Goal: Find specific page/section: Find specific page/section

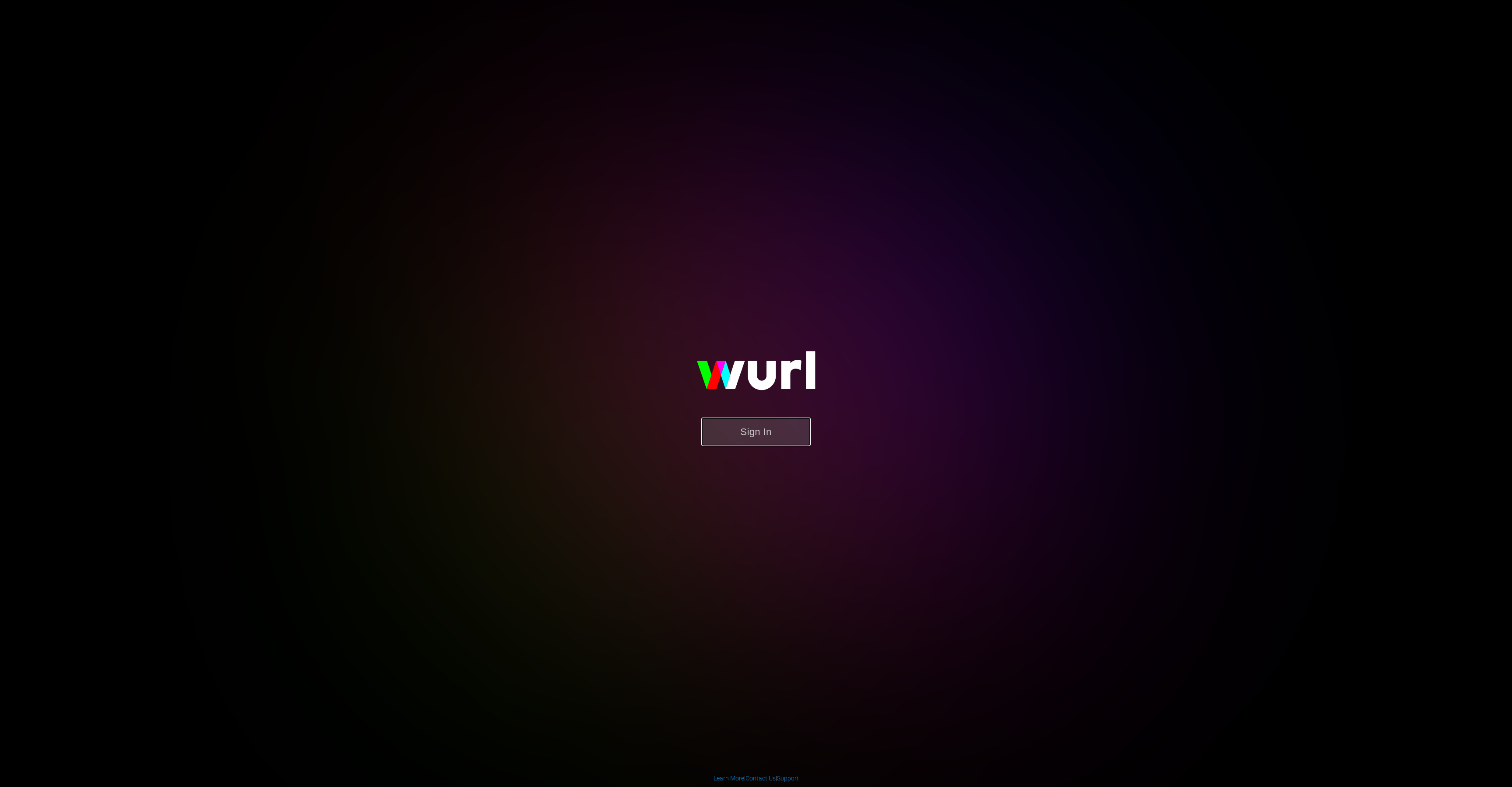
click at [764, 435] on button "Sign In" at bounding box center [756, 432] width 109 height 29
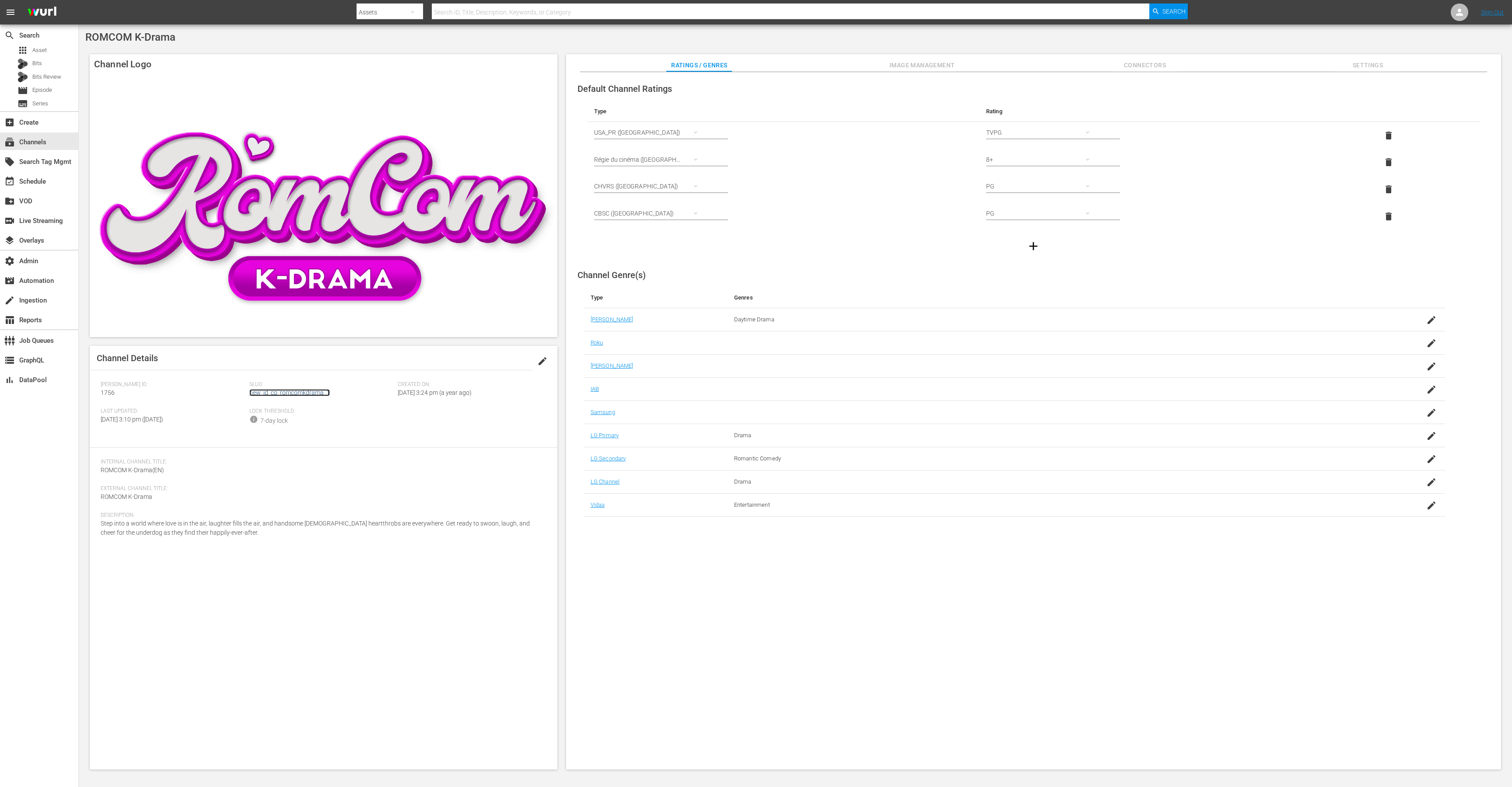
click at [310, 395] on link "new_id_co_romcomkdrama_1" at bounding box center [289, 393] width 80 height 7
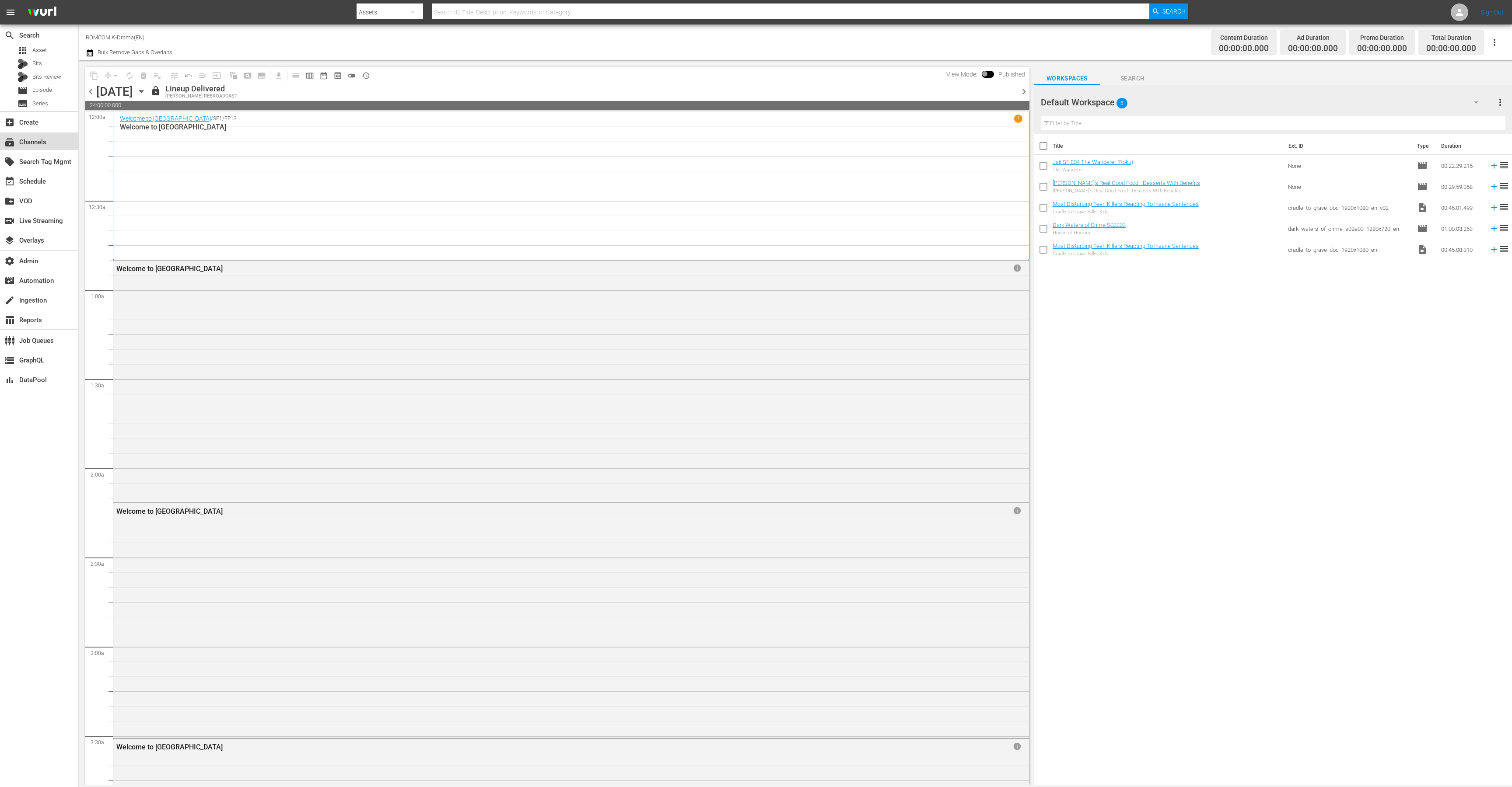
click at [31, 139] on div "subscriptions Channels" at bounding box center [24, 140] width 49 height 8
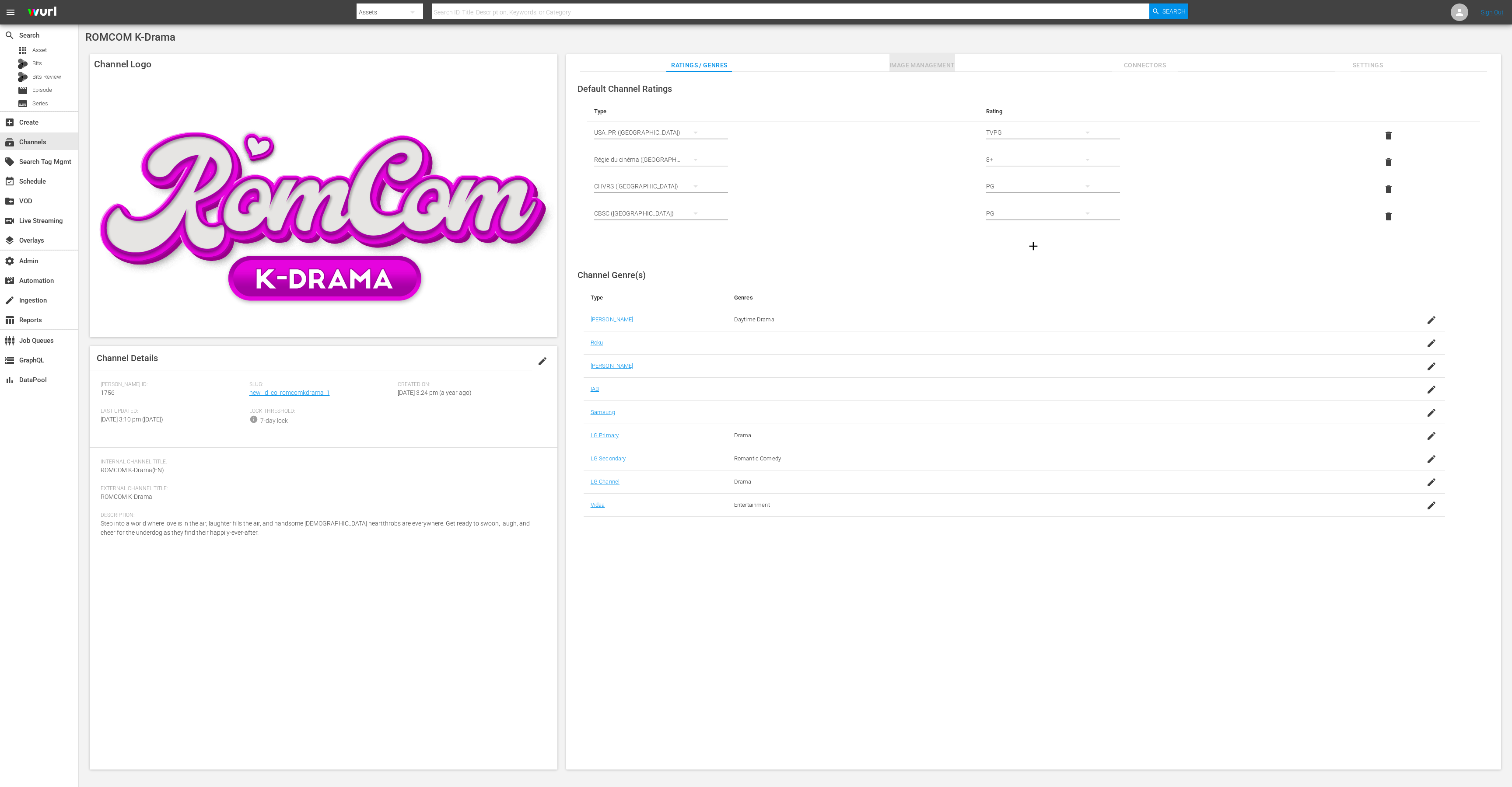
click at [912, 63] on span "Image Management" at bounding box center [922, 66] width 66 height 11
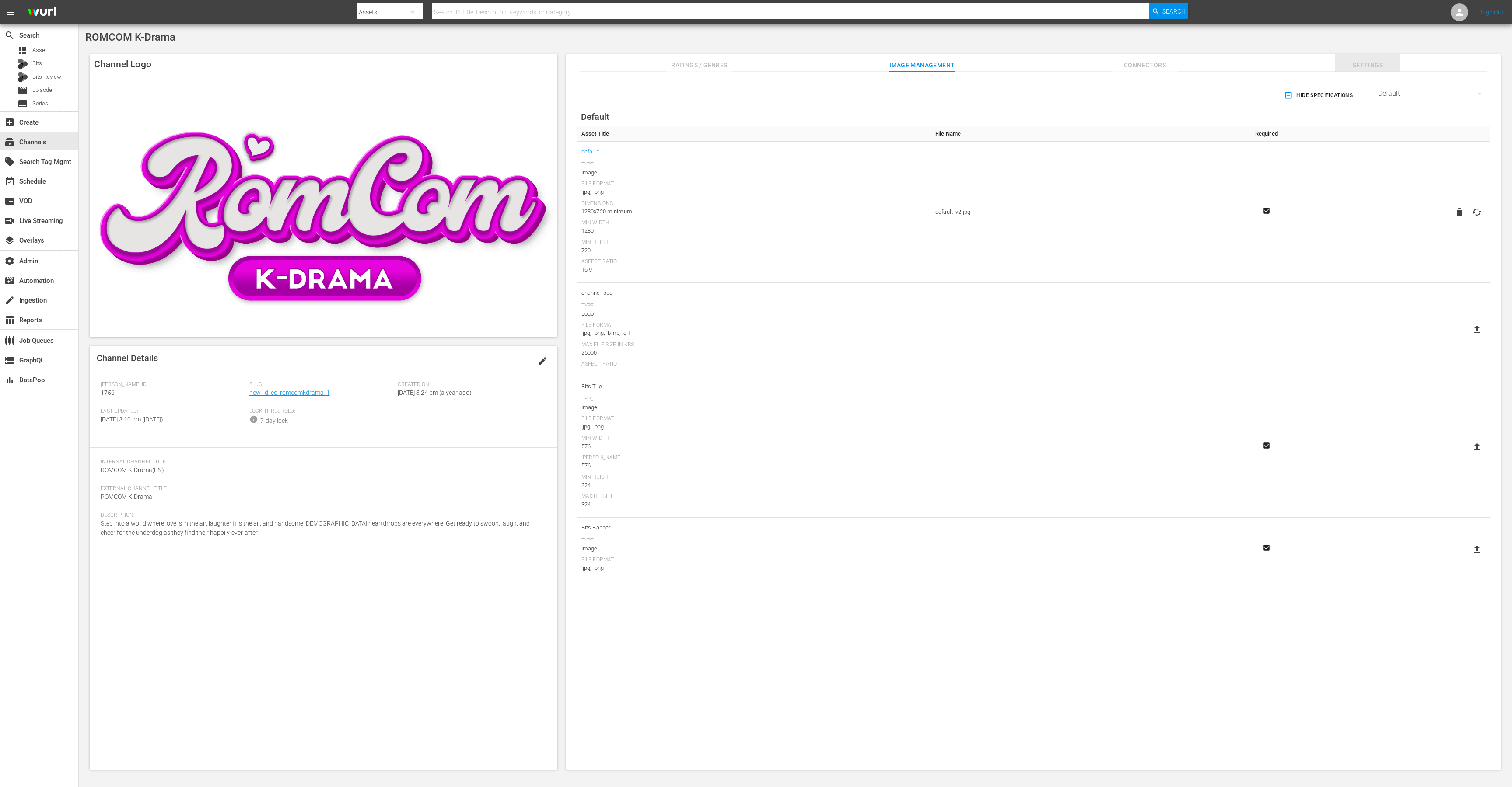
click at [1377, 55] on button "Settings" at bounding box center [1367, 63] width 66 height 18
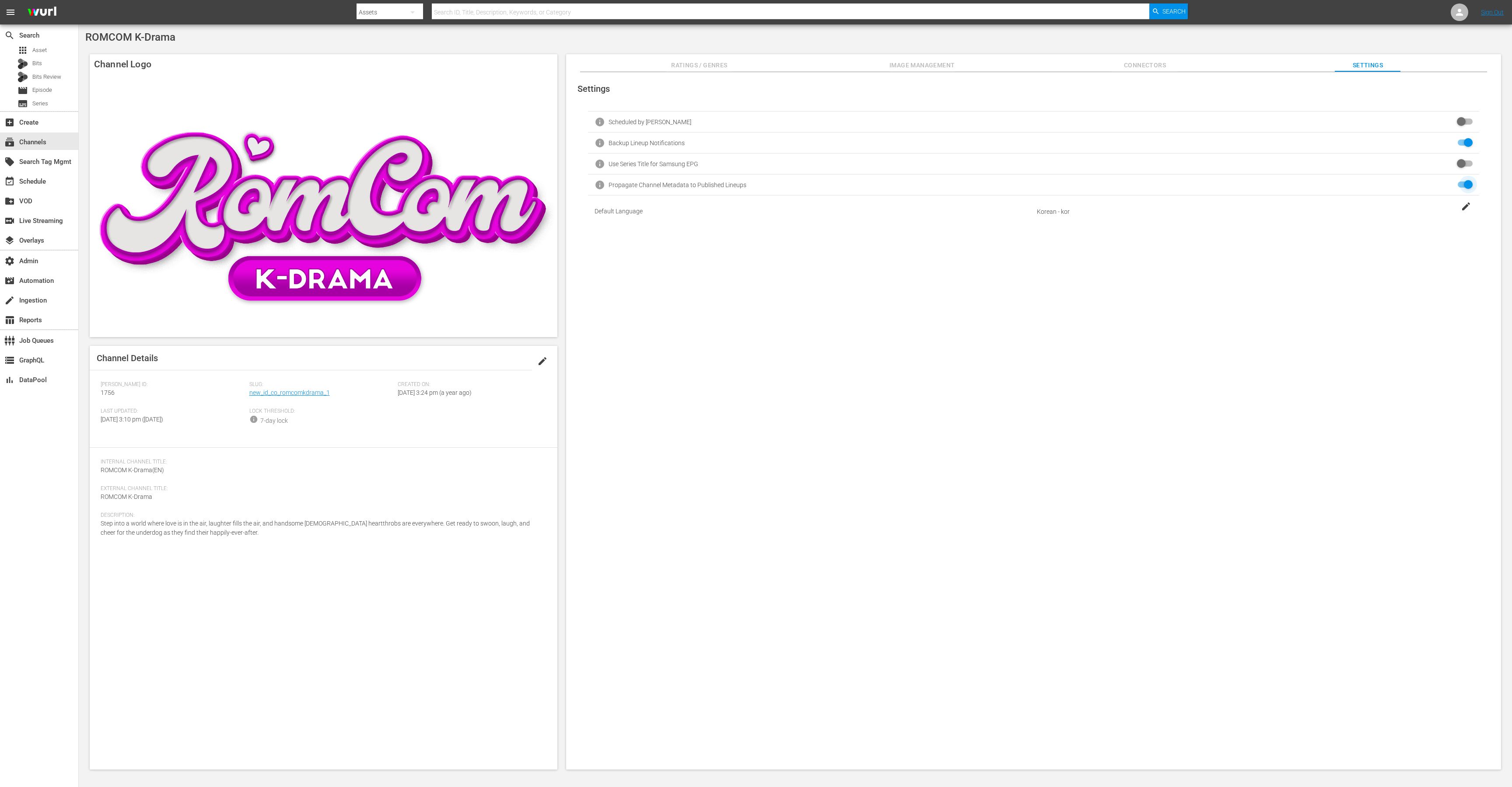
click at [1467, 182] on input "checkbox" at bounding box center [1462, 185] width 19 height 10
click at [1466, 180] on input "checkbox" at bounding box center [1462, 185] width 19 height 10
checkbox input "true"
click at [908, 60] on span "Image Management" at bounding box center [922, 66] width 66 height 11
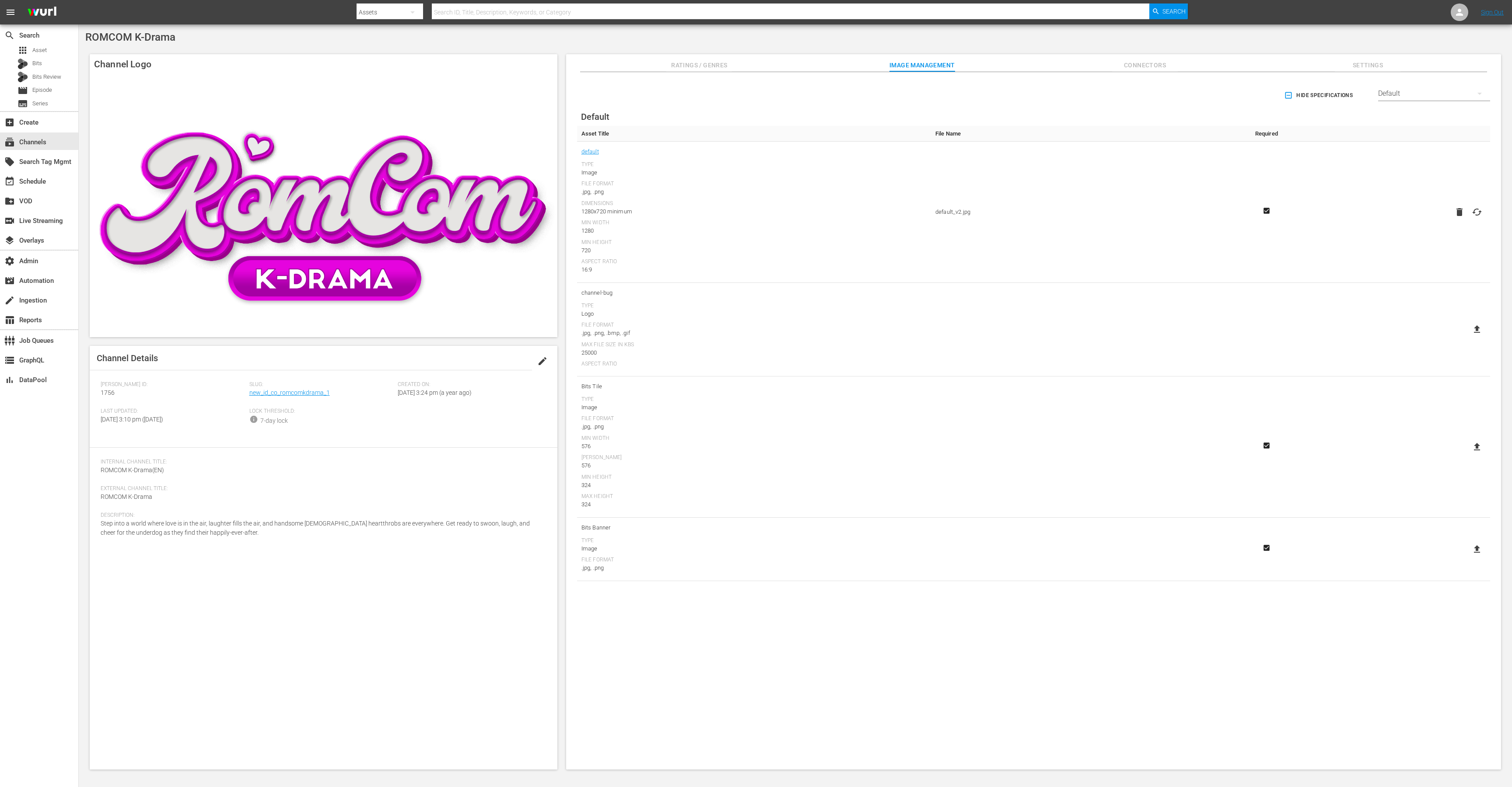
click at [1391, 91] on div "Default" at bounding box center [1434, 93] width 112 height 25
click at [1391, 235] on div "LG" at bounding box center [1432, 233] width 91 height 14
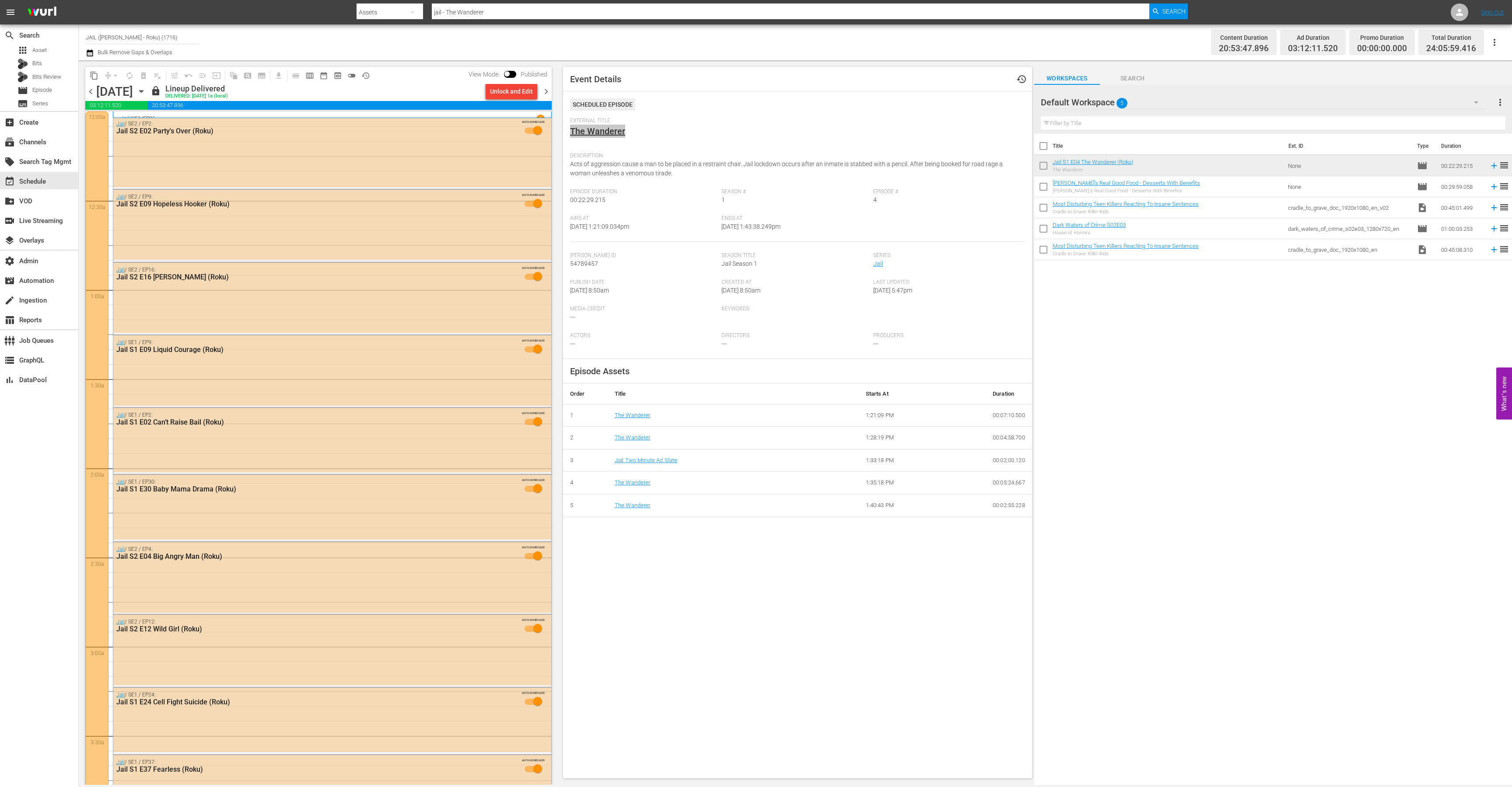
scroll to position [2239, 0]
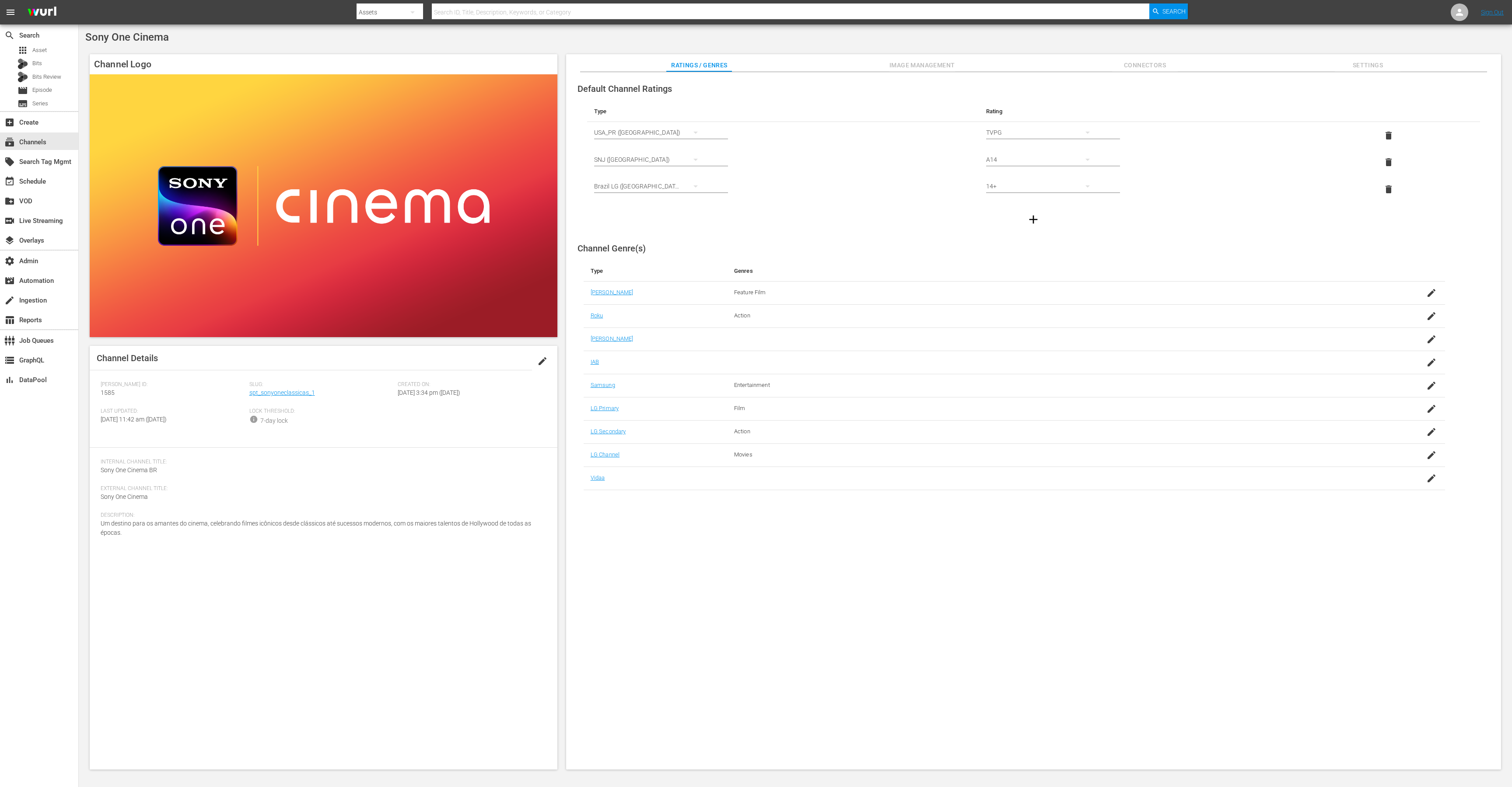
click at [818, 50] on div "Channel Logo Channel Details edit [PERSON_NAME] ID: 1585 Slug: spt_sonyoneclass…" at bounding box center [795, 407] width 1420 height 715
click at [1354, 66] on span "Settings" at bounding box center [1367, 66] width 66 height 11
click at [894, 63] on span "Image Management" at bounding box center [922, 66] width 66 height 11
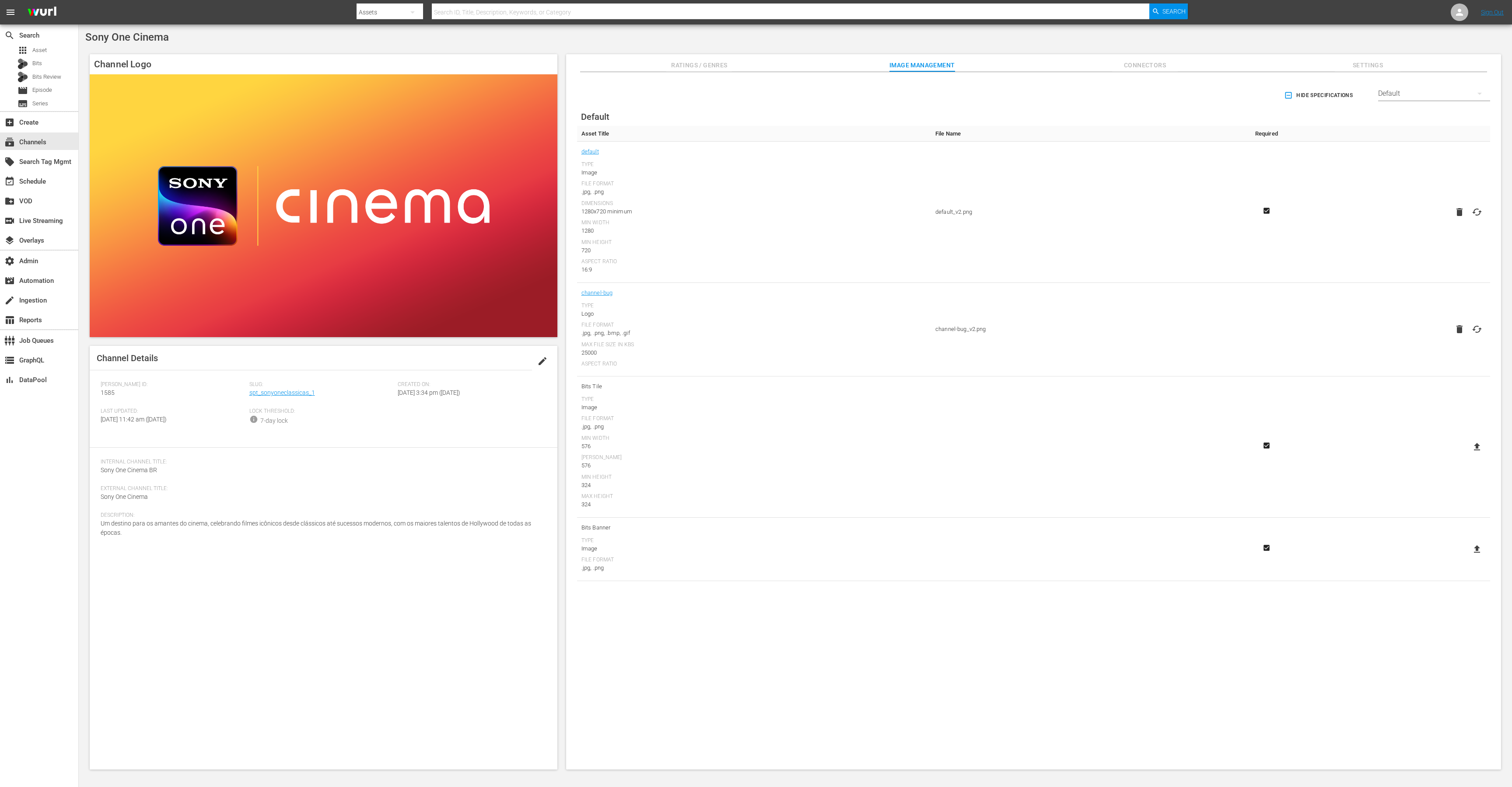
click at [1406, 90] on div "Default" at bounding box center [1434, 93] width 112 height 25
click at [1402, 248] on div "LG" at bounding box center [1432, 246] width 91 height 14
click at [264, 390] on link "spt_sonyoneclassicas_1" at bounding box center [282, 393] width 66 height 7
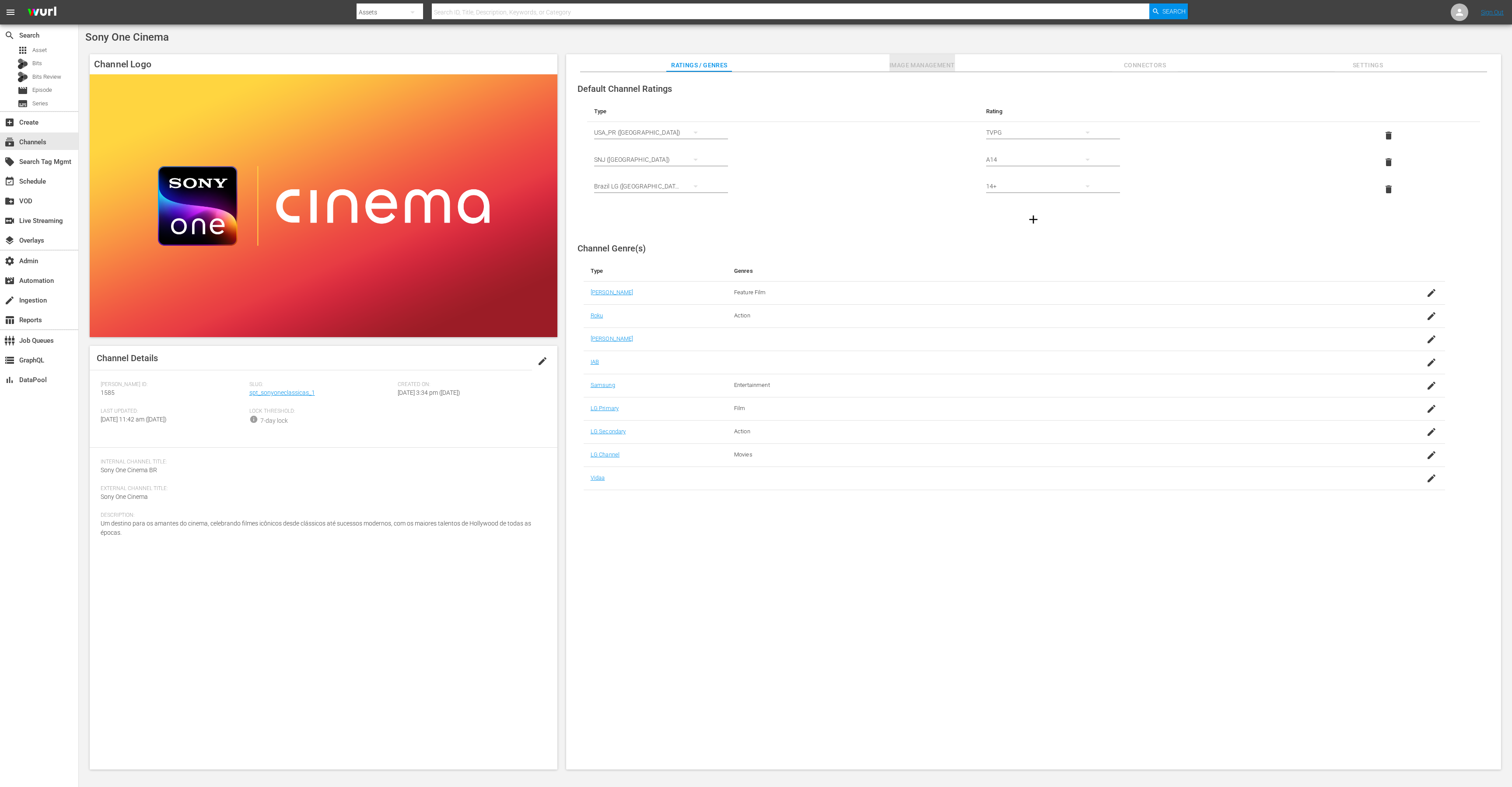
click at [917, 60] on span "Image Management" at bounding box center [922, 66] width 66 height 11
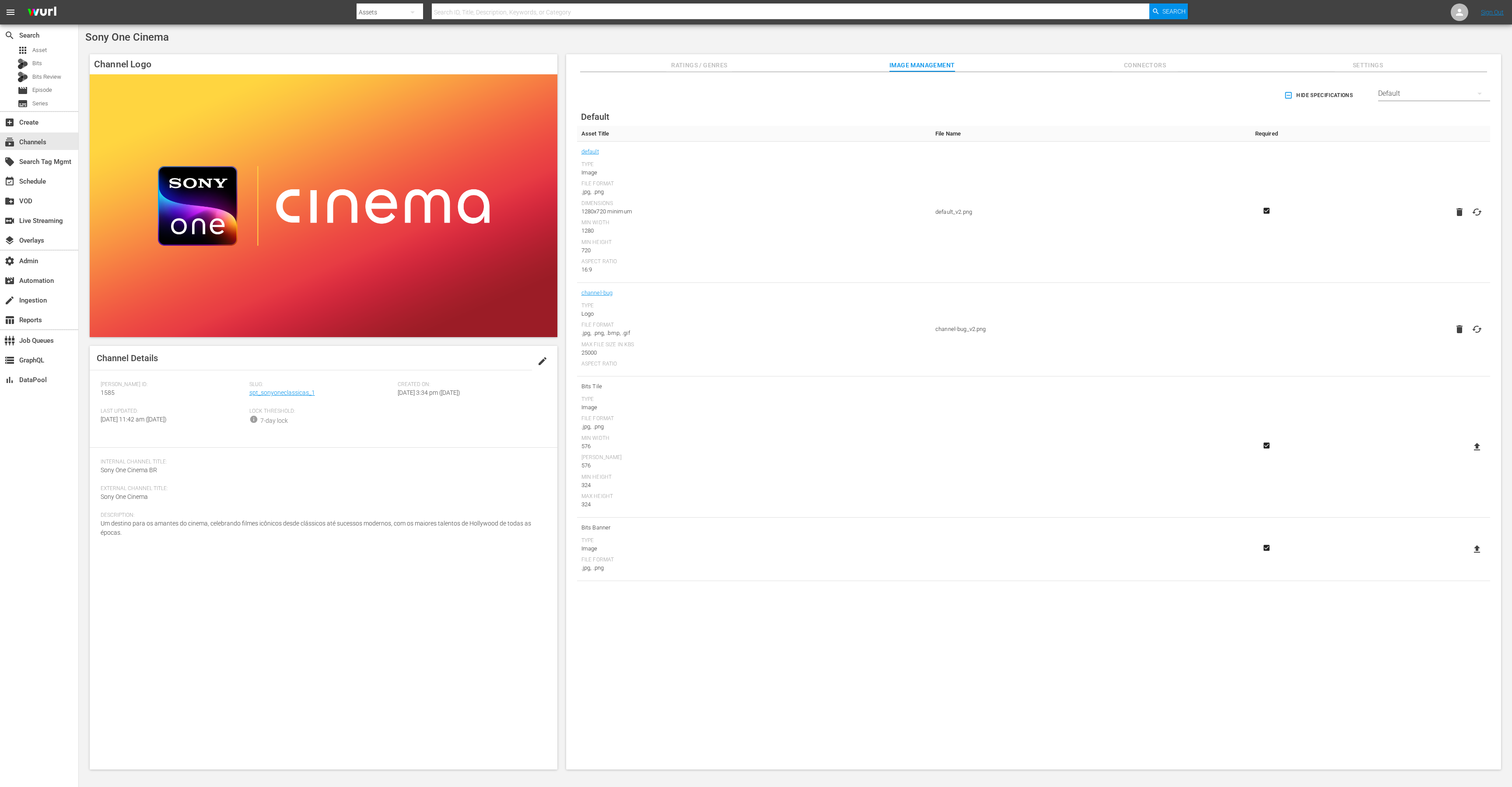
click at [285, 388] on div "Slug: spt_sonyoneclassicas_1" at bounding box center [323, 394] width 149 height 27
click at [282, 393] on link "spt_sonyoneclassicas_1" at bounding box center [282, 393] width 66 height 7
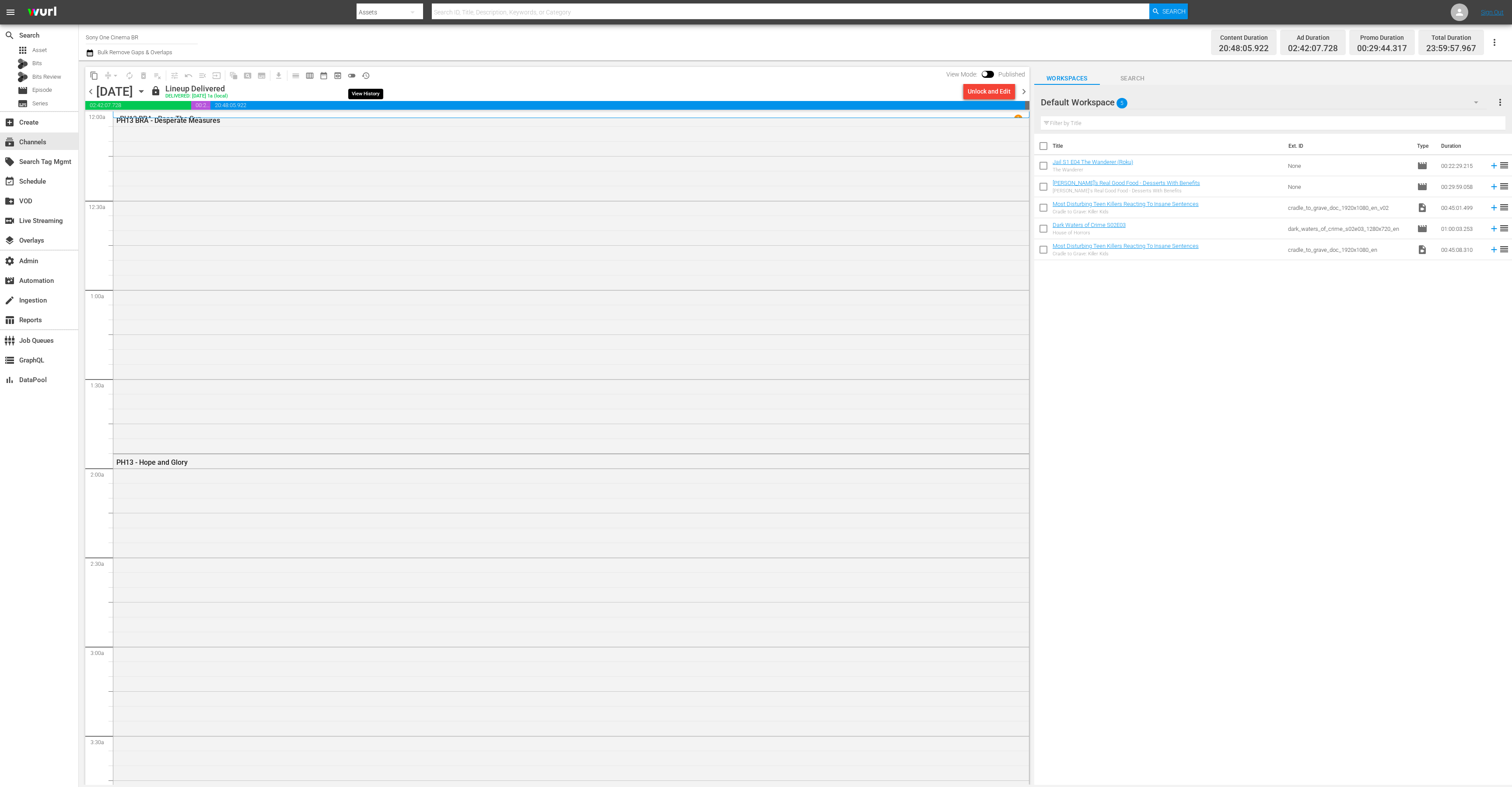
click at [369, 72] on span "history_outlined" at bounding box center [365, 75] width 8 height 8
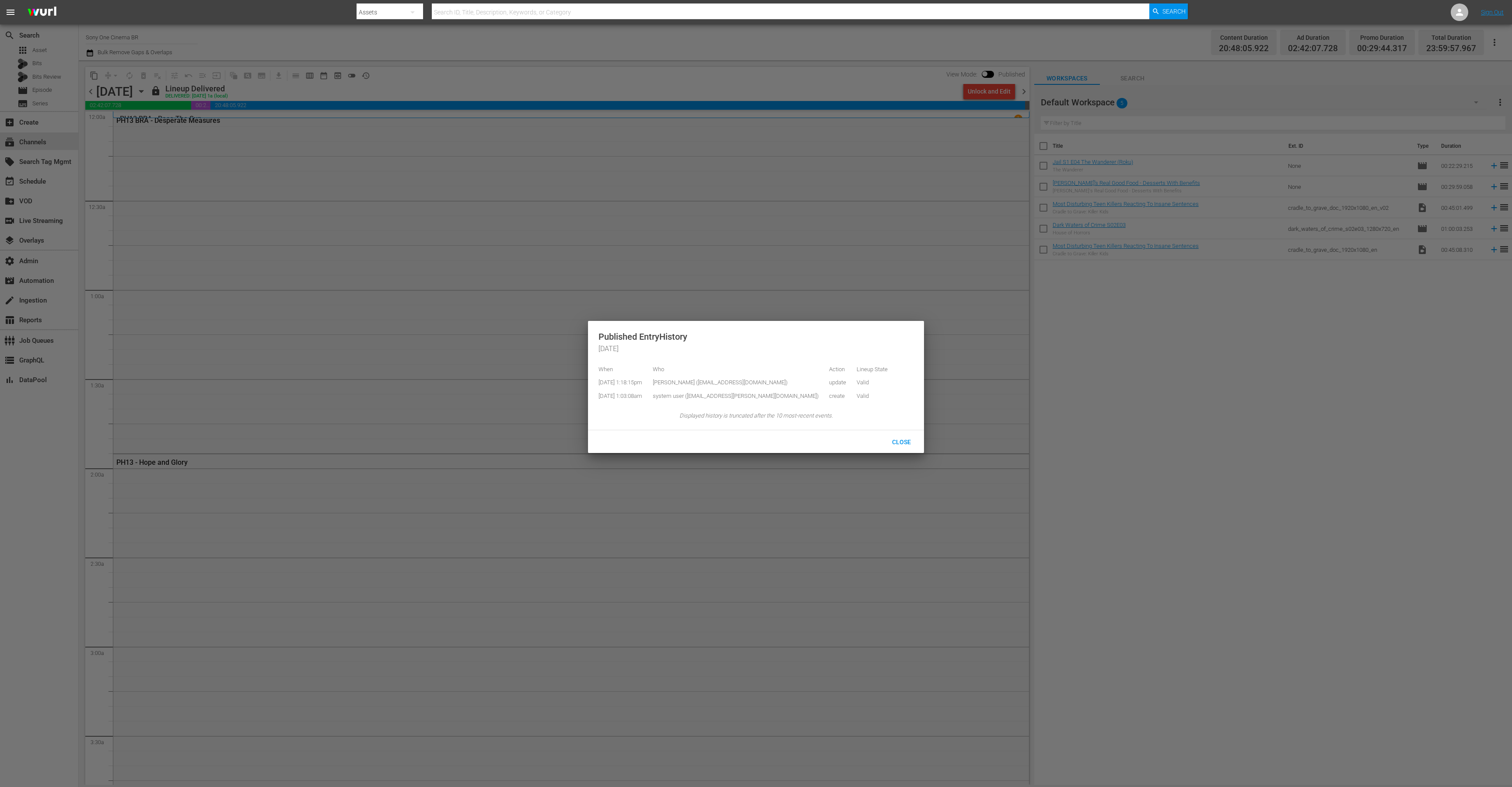
click at [724, 381] on td "Guadalupe Calderon (guadalupe_calderon@spe.sony.com)" at bounding box center [735, 383] width 176 height 14
copy td "guadalupe_calderon"
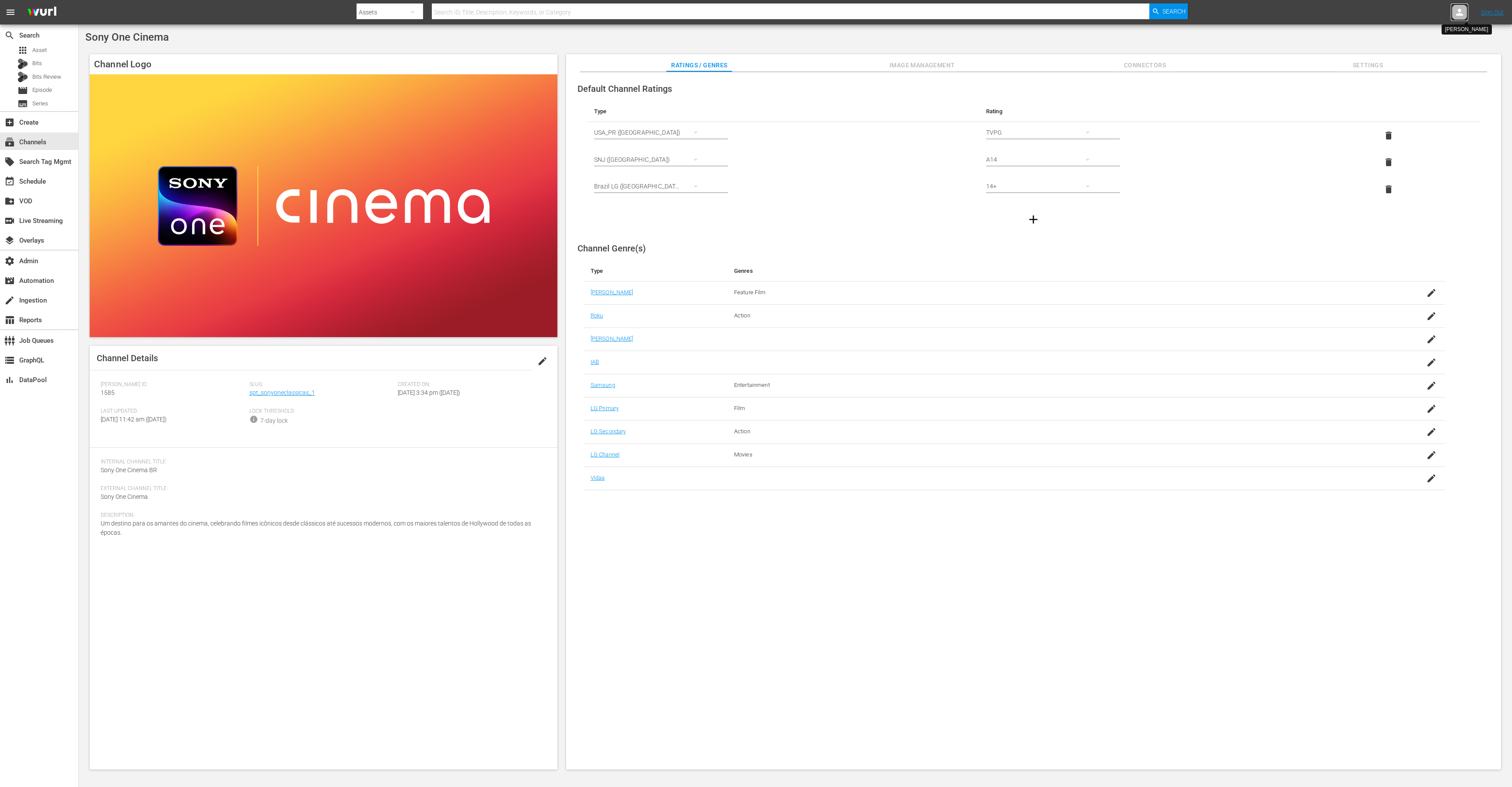
click at [1464, 10] on icon at bounding box center [1458, 12] width 10 height 10
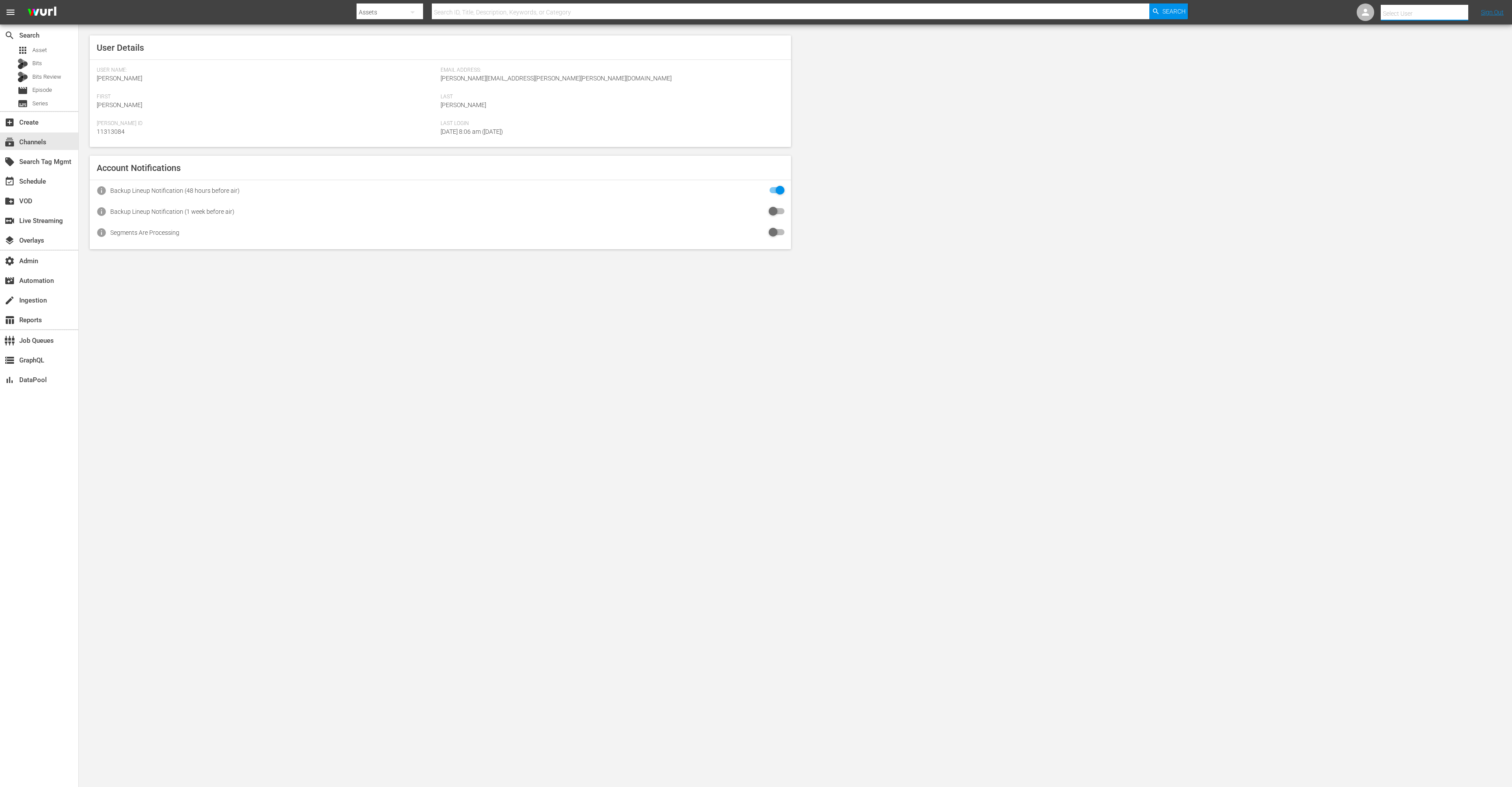
click at [1412, 17] on input "text" at bounding box center [1436, 13] width 112 height 21
paste input "guadalupe_calderon"
click at [1400, 32] on div "Guadalupe Calderon <guadalupe_calderon@spe.sony.com>" at bounding box center [1404, 38] width 137 height 21
type input "Guadalupe Calderon (11313183)"
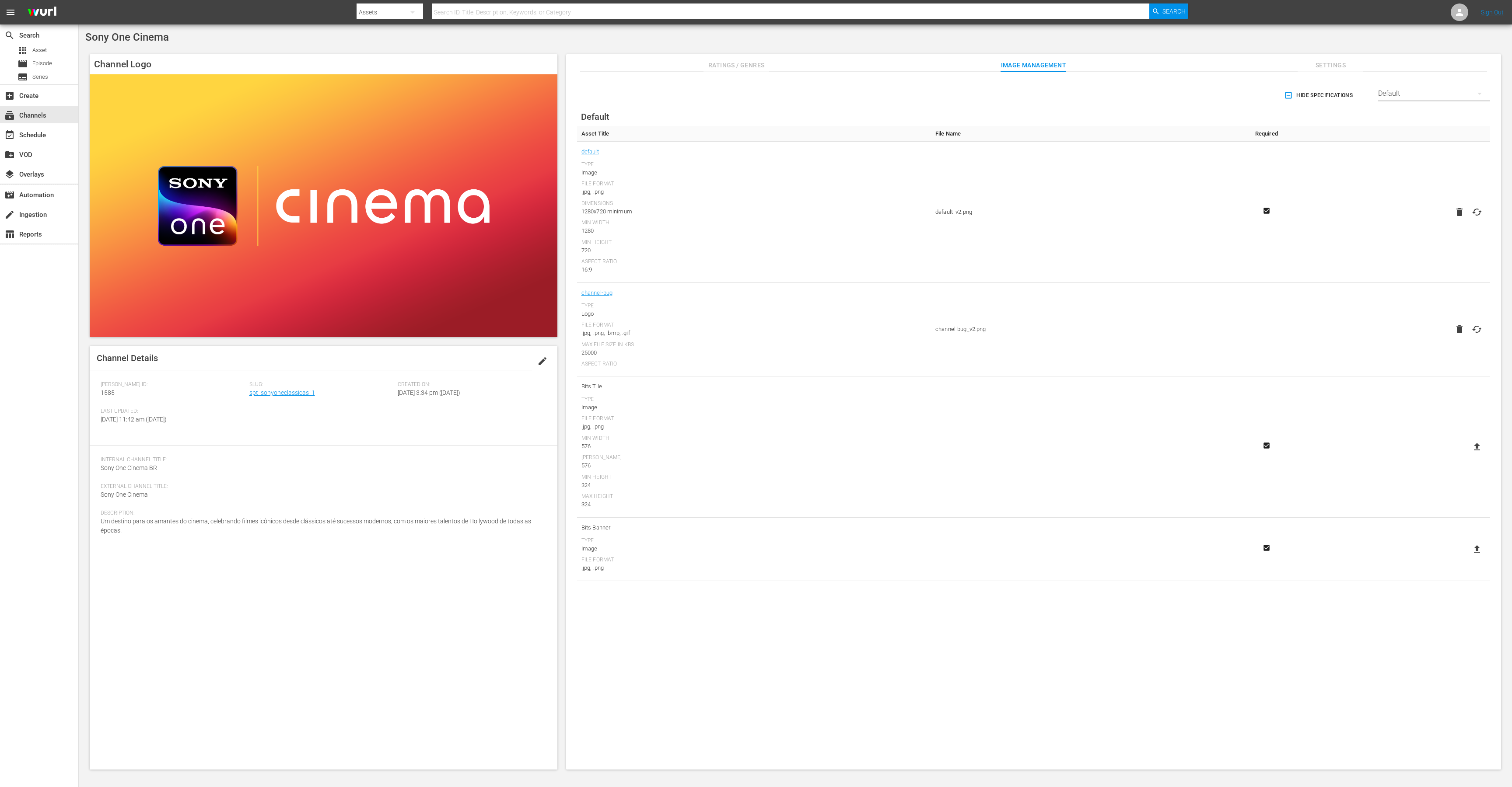
click at [1412, 99] on div "Default" at bounding box center [1434, 93] width 112 height 25
click at [1404, 245] on div "LG" at bounding box center [1432, 246] width 91 height 14
click at [1285, 94] on icon "button" at bounding box center [1288, 95] width 6 height 6
click at [1405, 95] on div "LG" at bounding box center [1434, 93] width 112 height 25
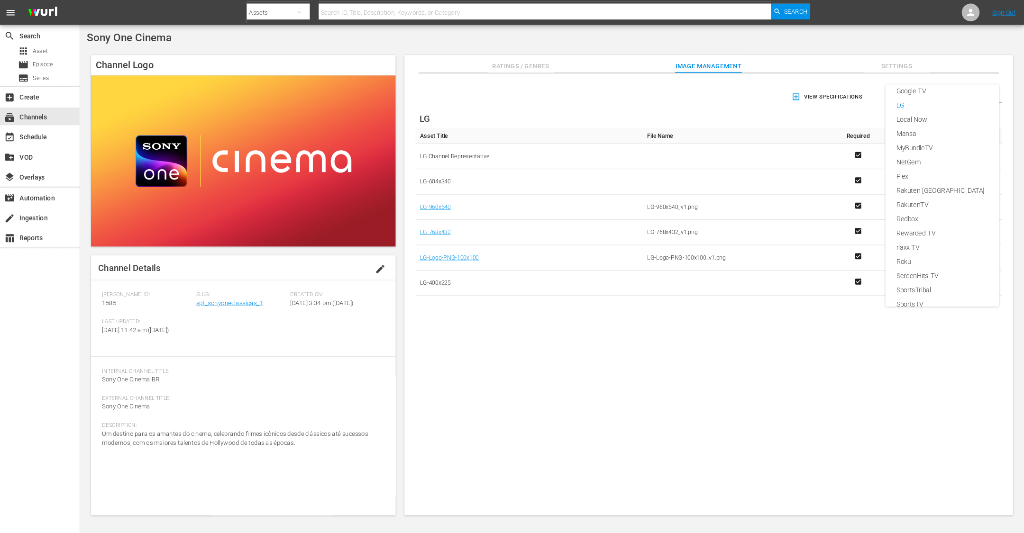
scroll to position [155, 0]
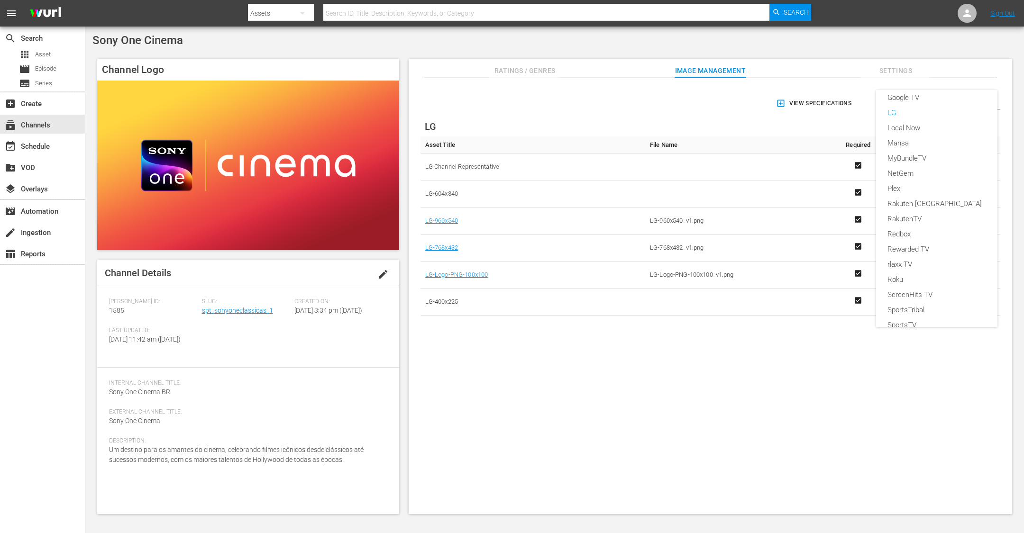
click at [455, 163] on div "Enabled Streamers Default Samsung All Streamers Anoki Canela TV Free Movies Plu…" at bounding box center [512, 266] width 1024 height 533
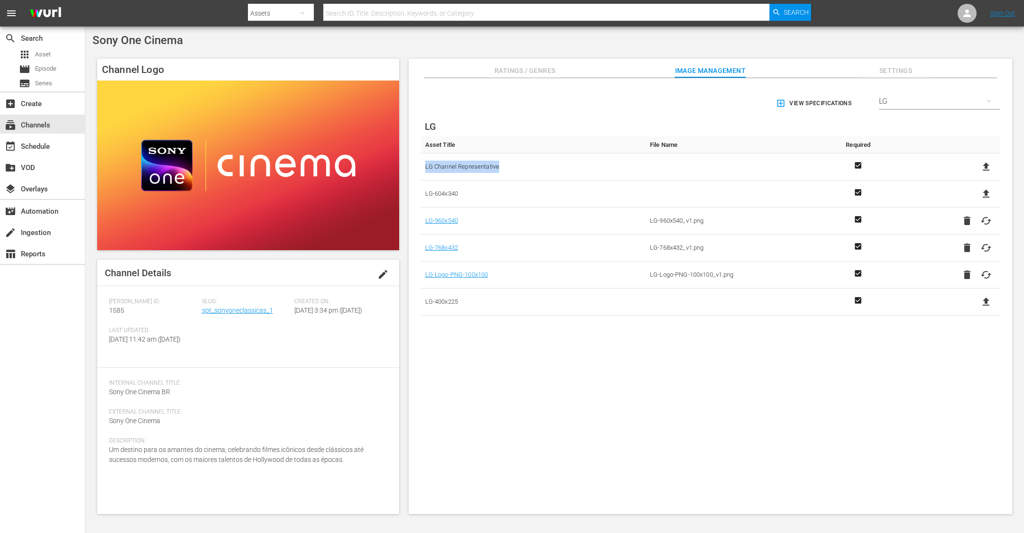
drag, startPoint x: 502, startPoint y: 168, endPoint x: 424, endPoint y: 164, distance: 78.3
click at [424, 164] on td "LG Channel Representative" at bounding box center [532, 167] width 225 height 27
copy span "LG Channel Representative"
click at [451, 191] on span "LG-604x340" at bounding box center [532, 194] width 215 height 12
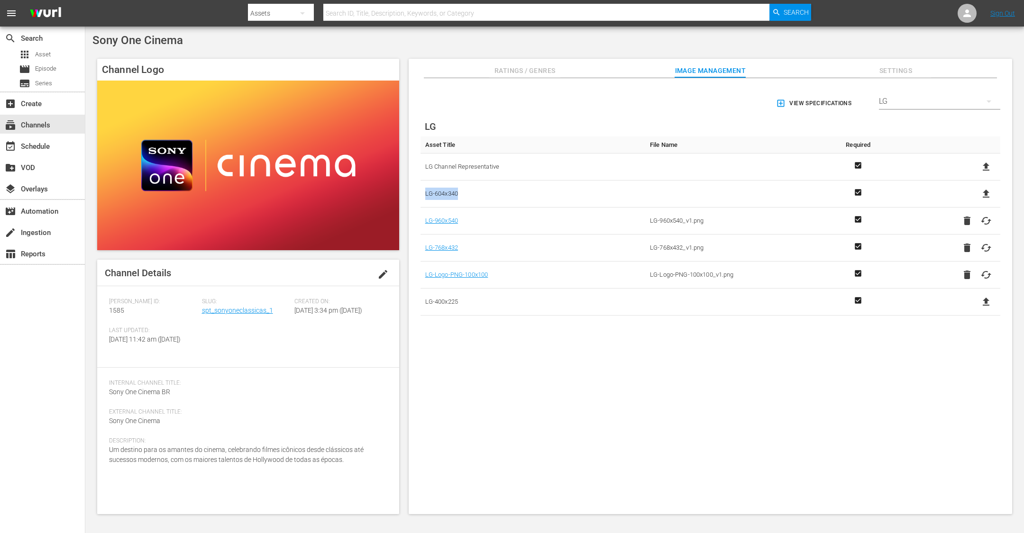
click at [451, 191] on span "LG-604x340" at bounding box center [532, 194] width 215 height 12
copy span "LG-604x340"
click at [434, 299] on span "LG-400x225" at bounding box center [532, 302] width 215 height 12
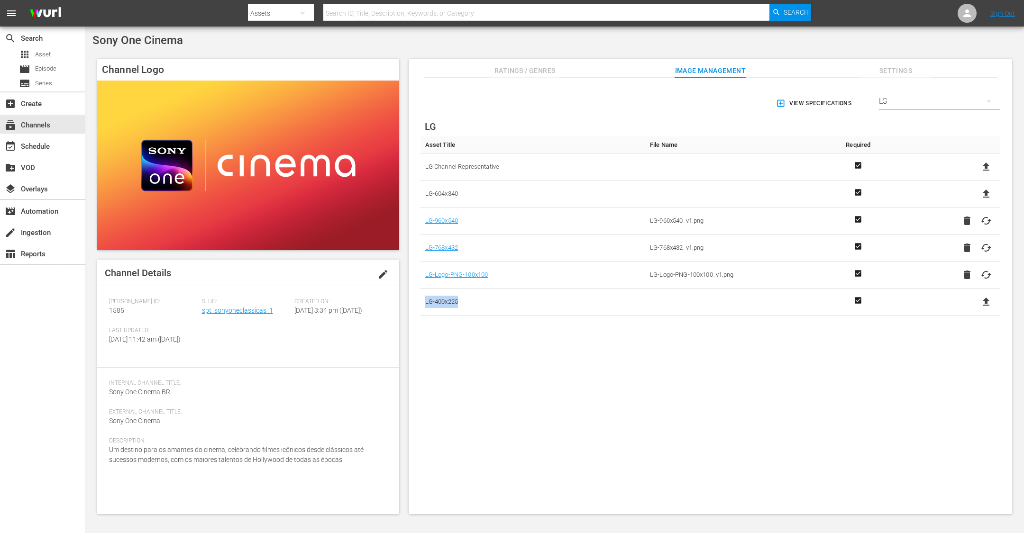
copy span "LG-400x225"
click at [583, 348] on div "View Specifications Select Streamer LG LG Asset Title File Name Required LG Cha…" at bounding box center [710, 296] width 603 height 437
click at [779, 103] on icon "button" at bounding box center [780, 103] width 7 height 7
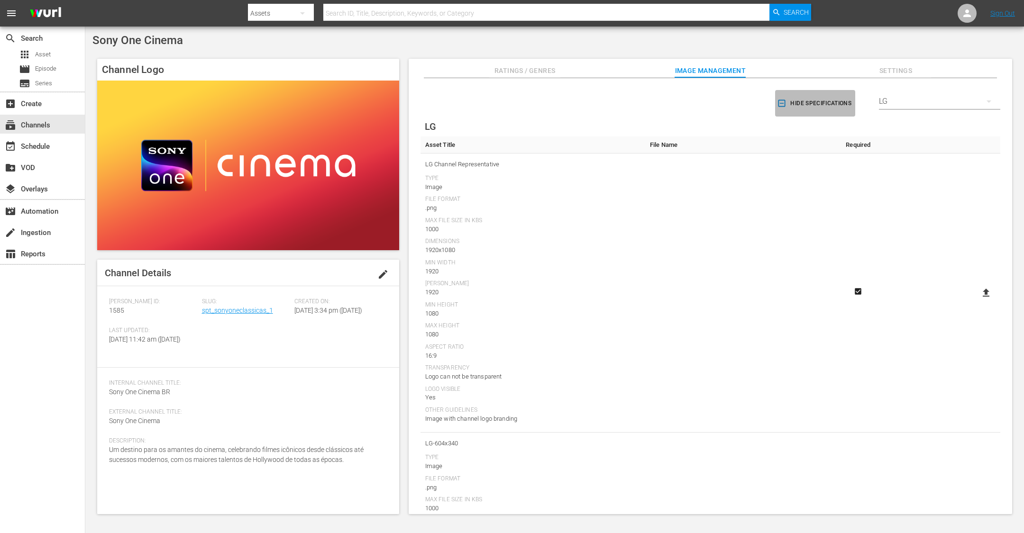
click at [778, 104] on icon "button" at bounding box center [781, 103] width 9 height 9
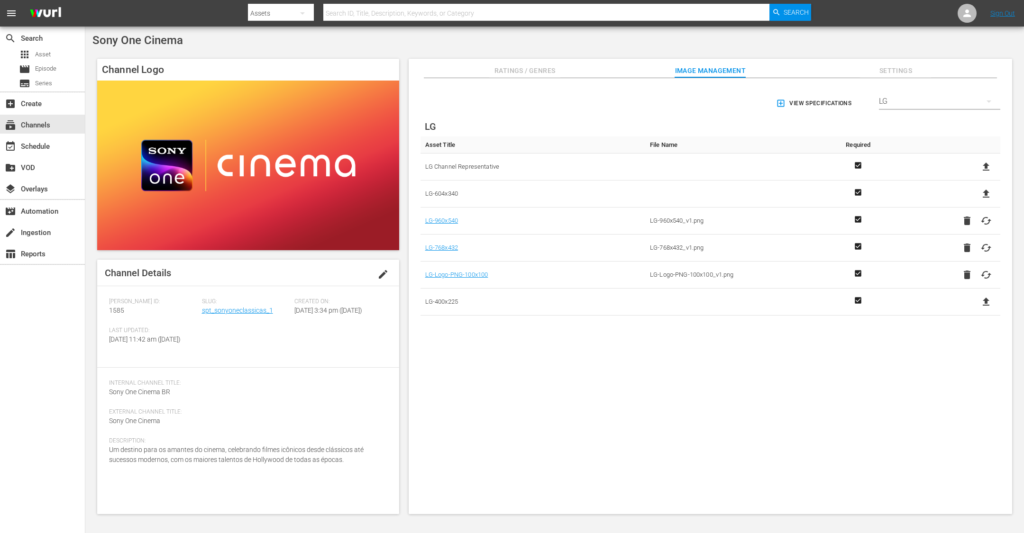
click at [778, 101] on icon "button" at bounding box center [780, 103] width 7 height 7
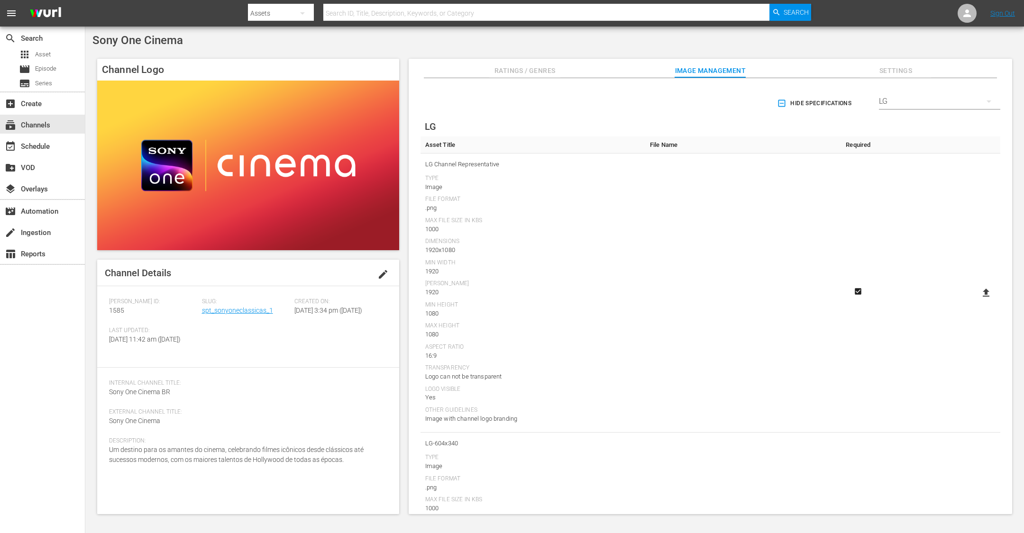
click at [158, 38] on span "Sony One Cinema" at bounding box center [137, 40] width 91 height 13
copy div "Sony One Cinema"
